Goal: Obtain resource: Obtain resource

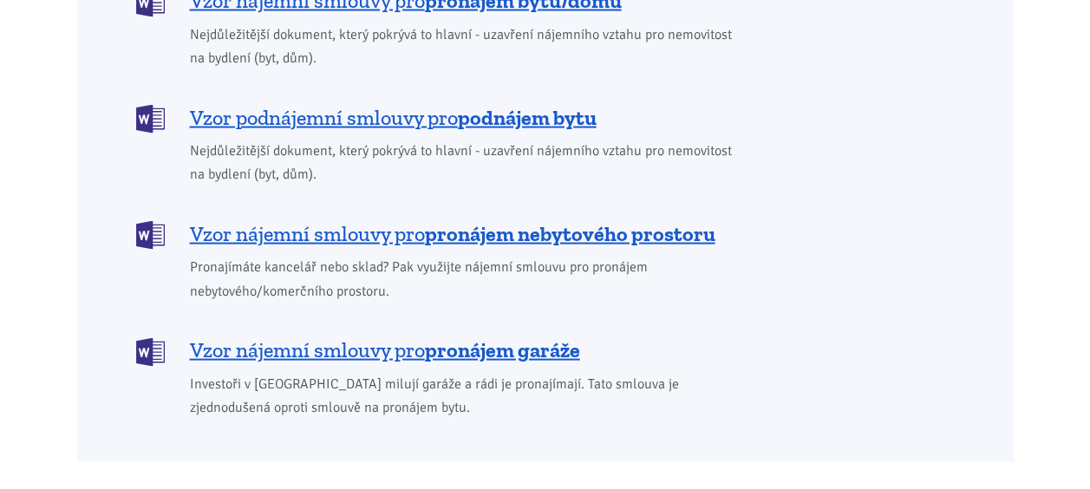
scroll to position [1656, 0]
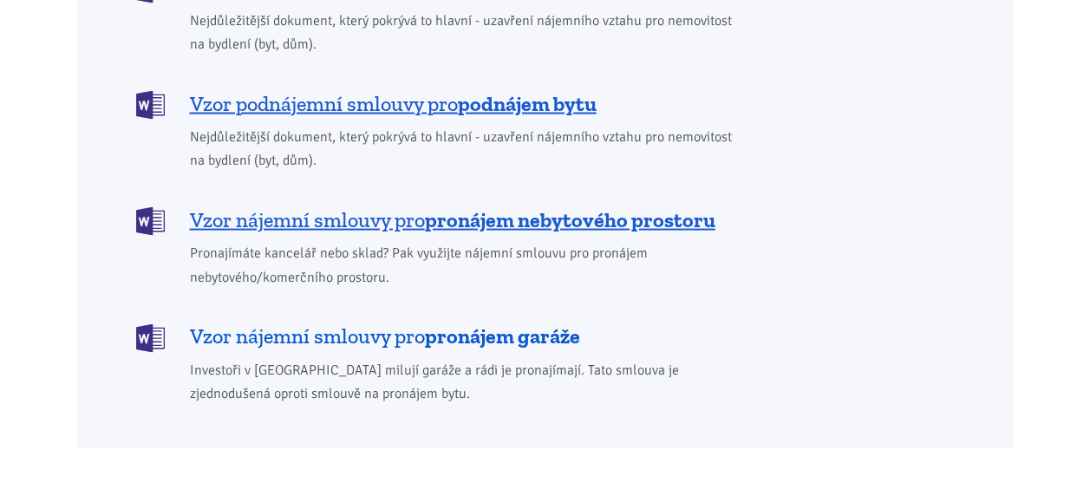
click at [397, 323] on span "Vzor nájemní smlouvy pro pronájem garáže" at bounding box center [385, 337] width 390 height 28
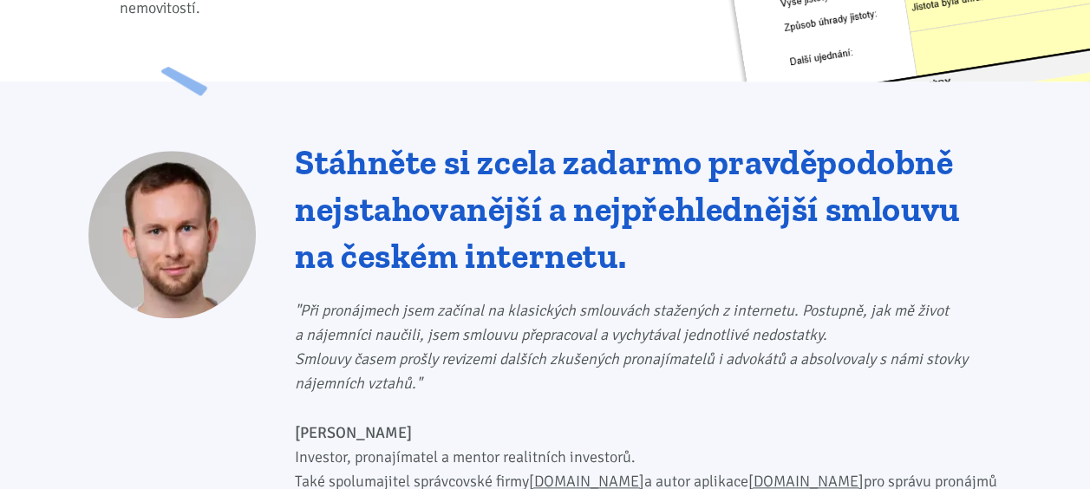
scroll to position [831, 0]
